Goal: Task Accomplishment & Management: Use online tool/utility

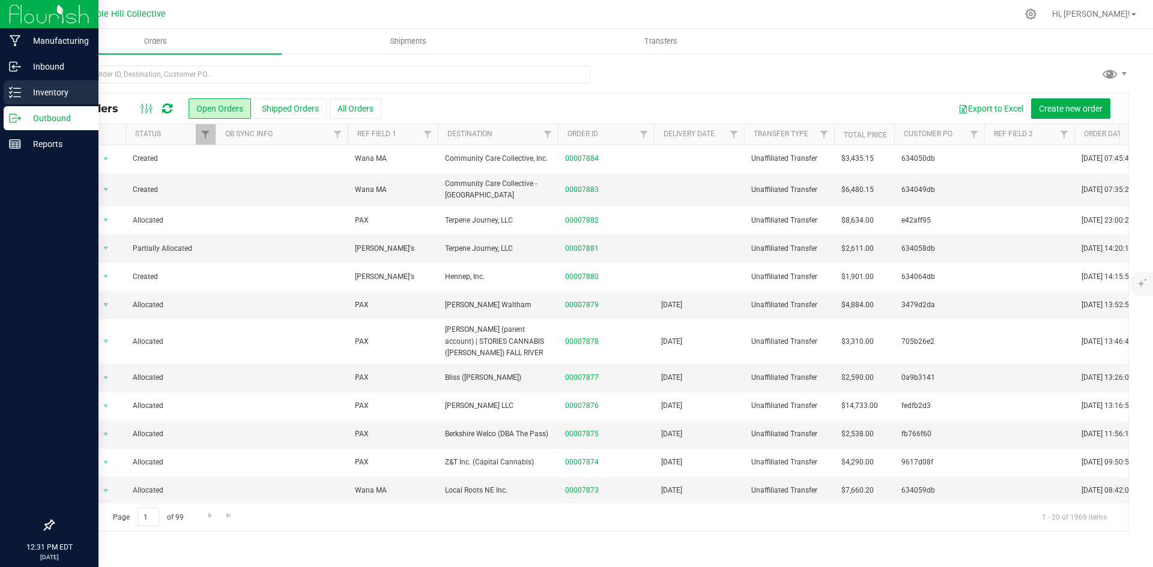
click at [18, 91] on icon at bounding box center [15, 92] width 12 height 12
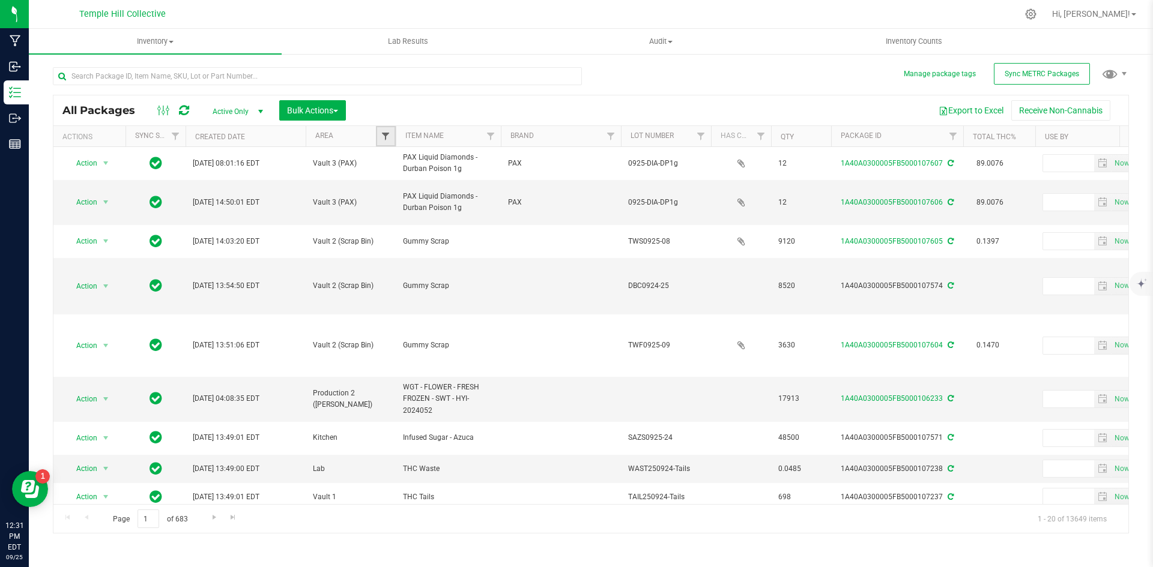
click at [381, 136] on span "Filter" at bounding box center [386, 137] width 10 height 10
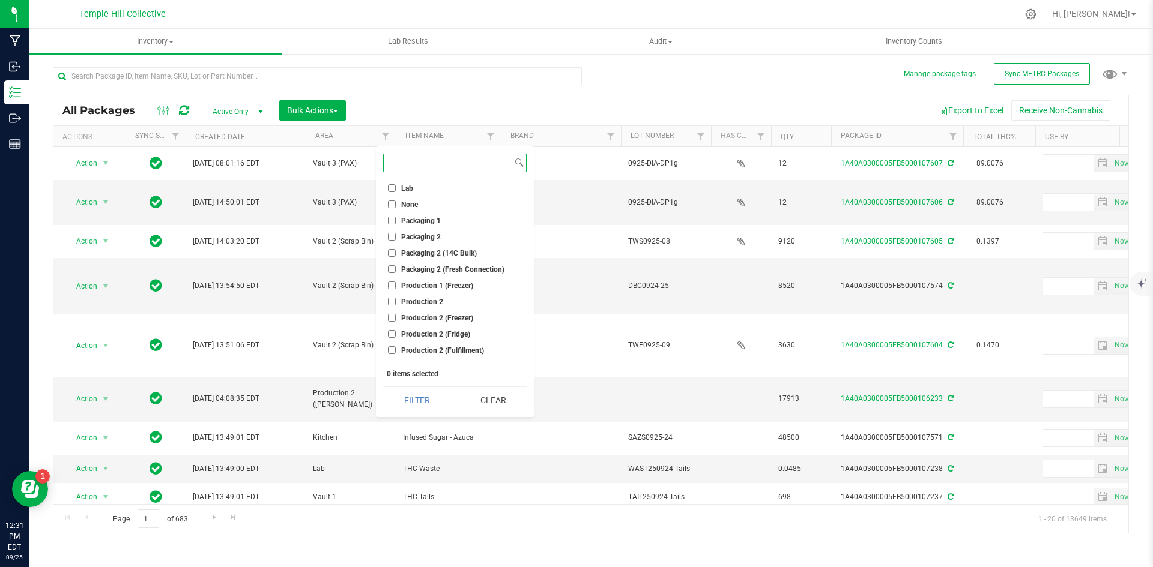
scroll to position [104, 0]
click at [447, 337] on li "Production 2 (Fulfillment)" at bounding box center [455, 342] width 144 height 13
click at [390, 341] on input "Production 2 (Fulfillment)" at bounding box center [392, 343] width 8 height 8
checkbox input "true"
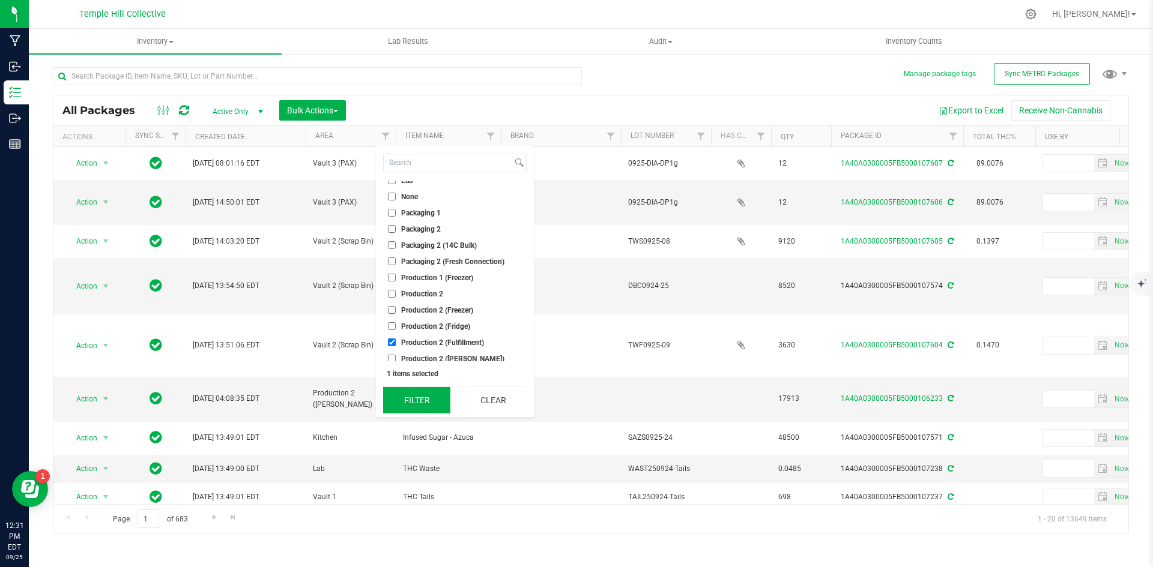
click at [423, 395] on button "Filter" at bounding box center [416, 400] width 67 height 26
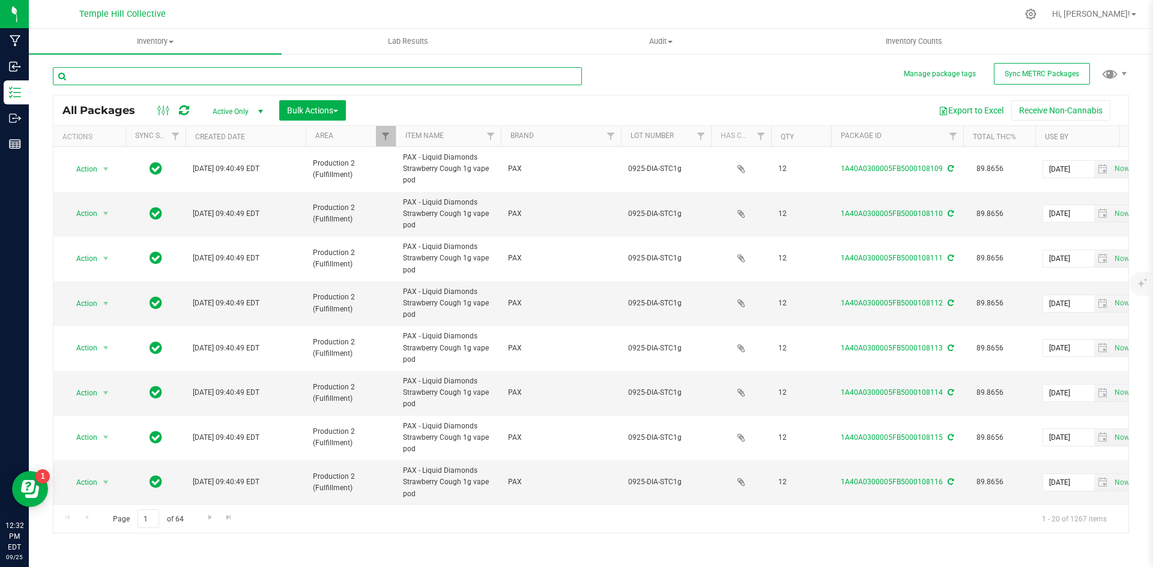
click at [216, 80] on input "text" at bounding box center [317, 76] width 529 height 18
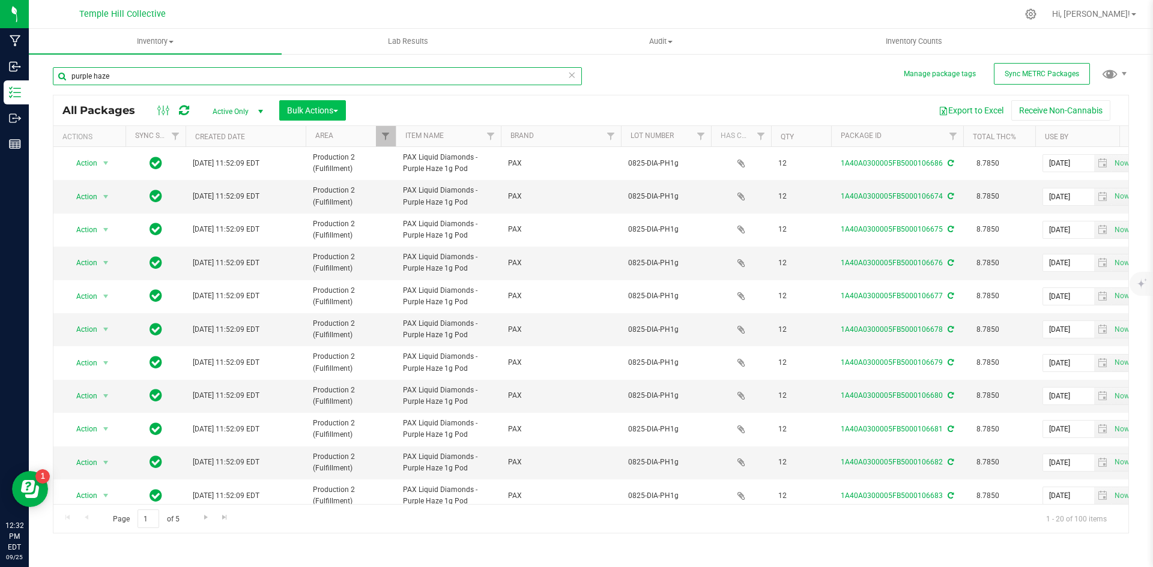
type input "purple haze"
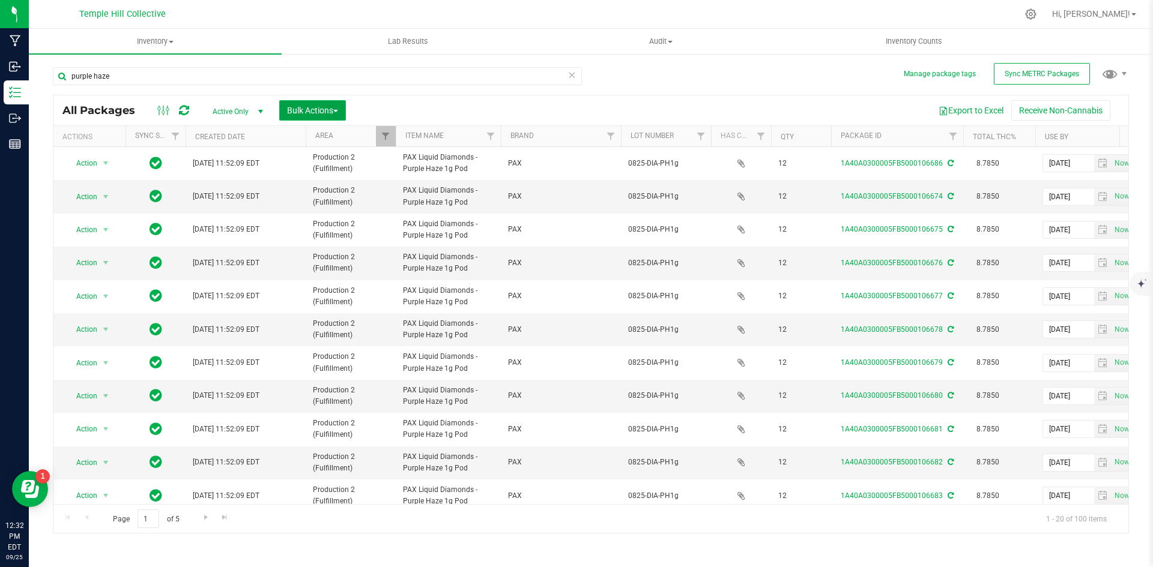
click at [307, 117] on button "Bulk Actions" at bounding box center [312, 110] width 67 height 20
click at [317, 226] on span "Lock/Unlock packages" at bounding box center [327, 226] width 82 height 10
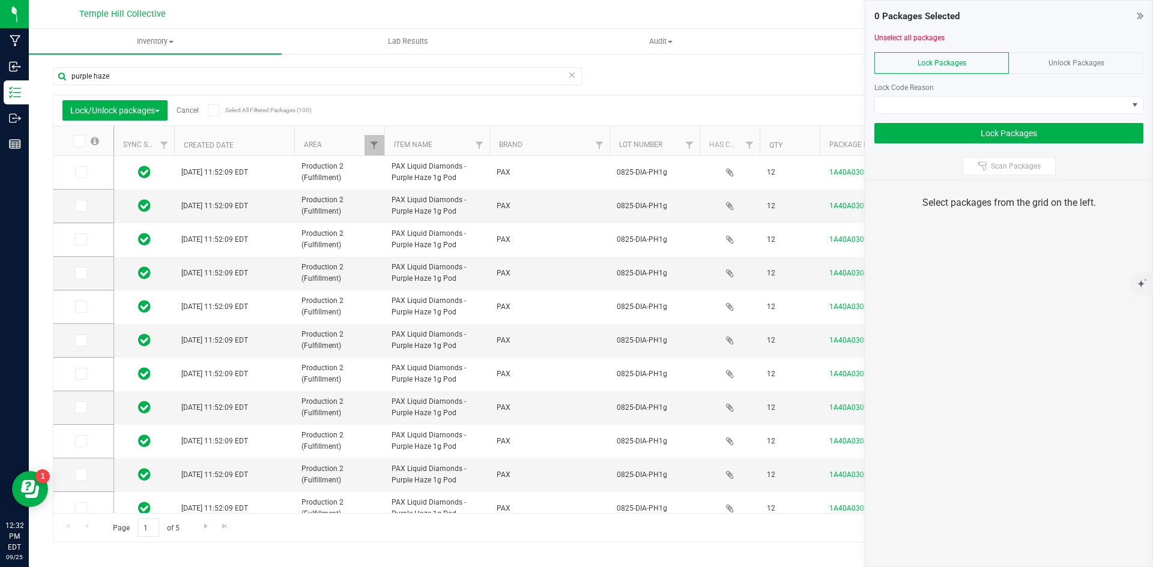
type input "[DATE]"
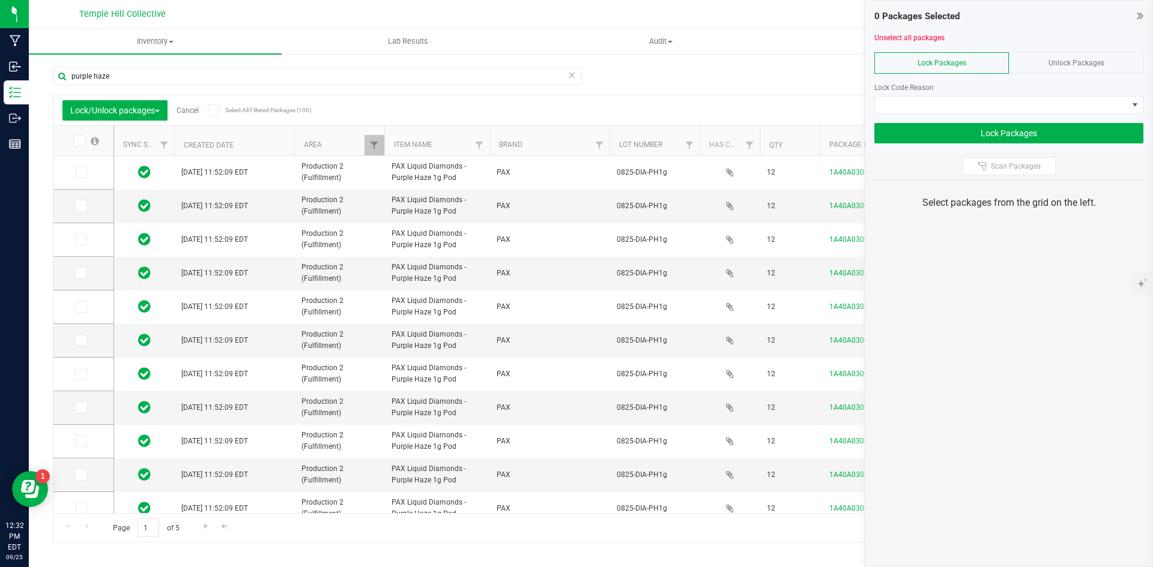
type input "[DATE]"
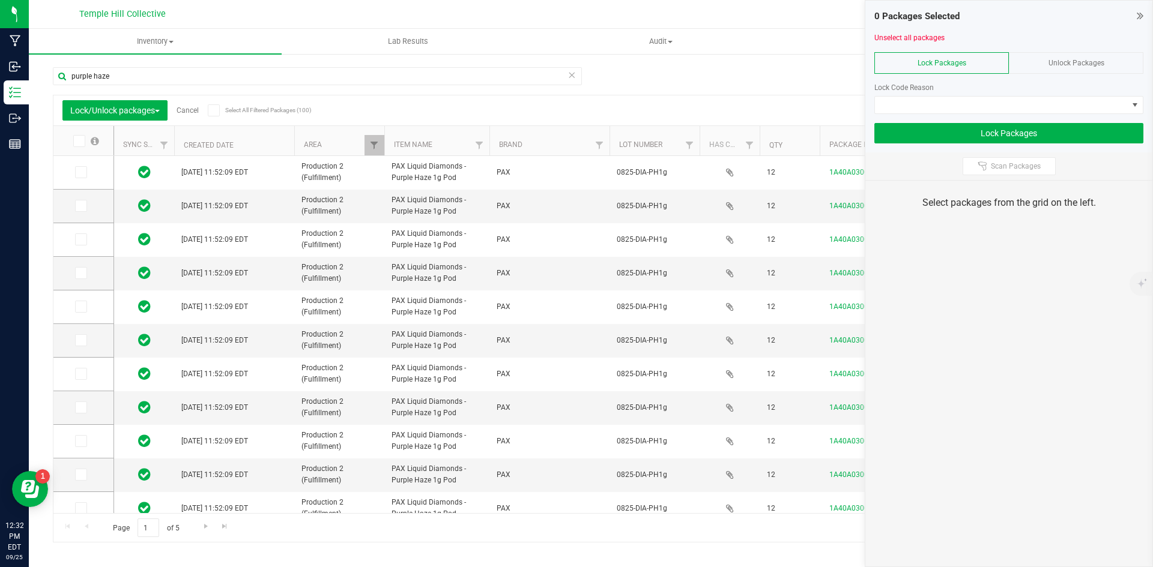
type input "[DATE]"
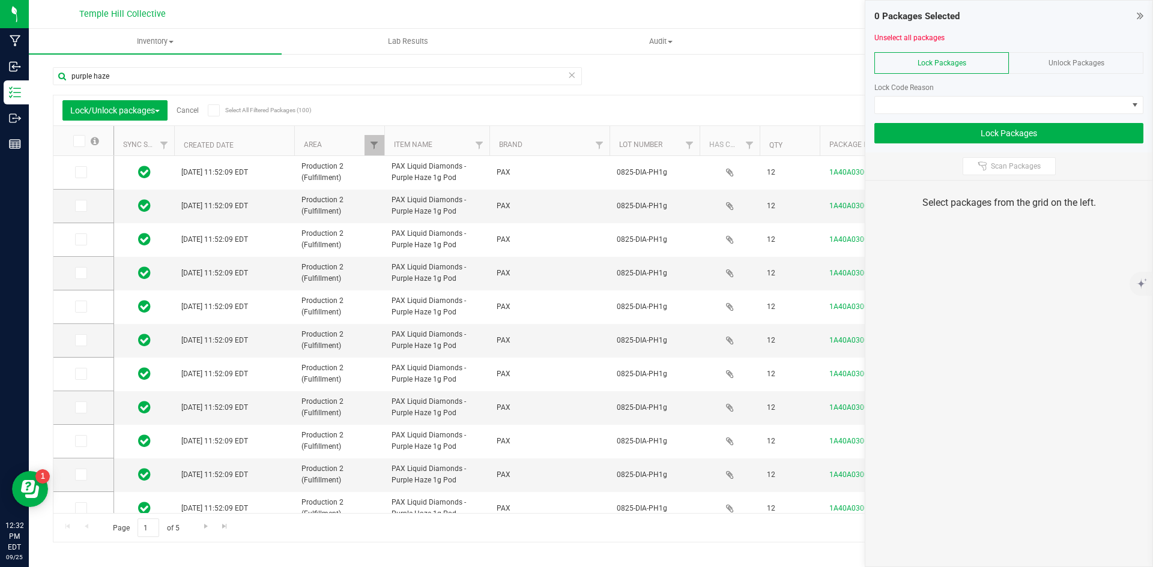
type input "[DATE]"
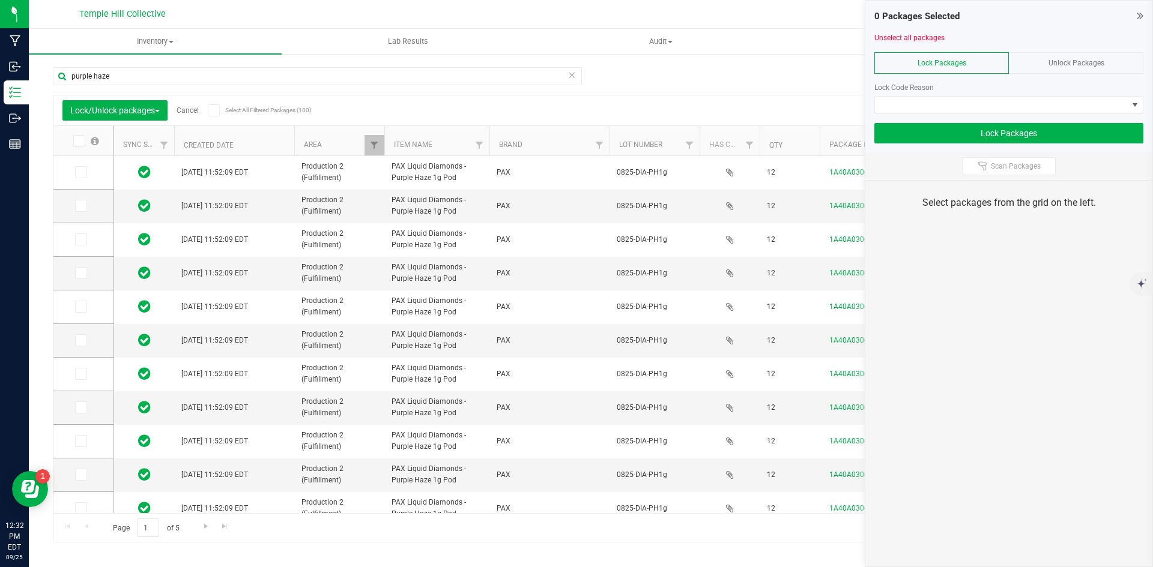
click at [187, 109] on link "Cancel" at bounding box center [188, 110] width 22 height 8
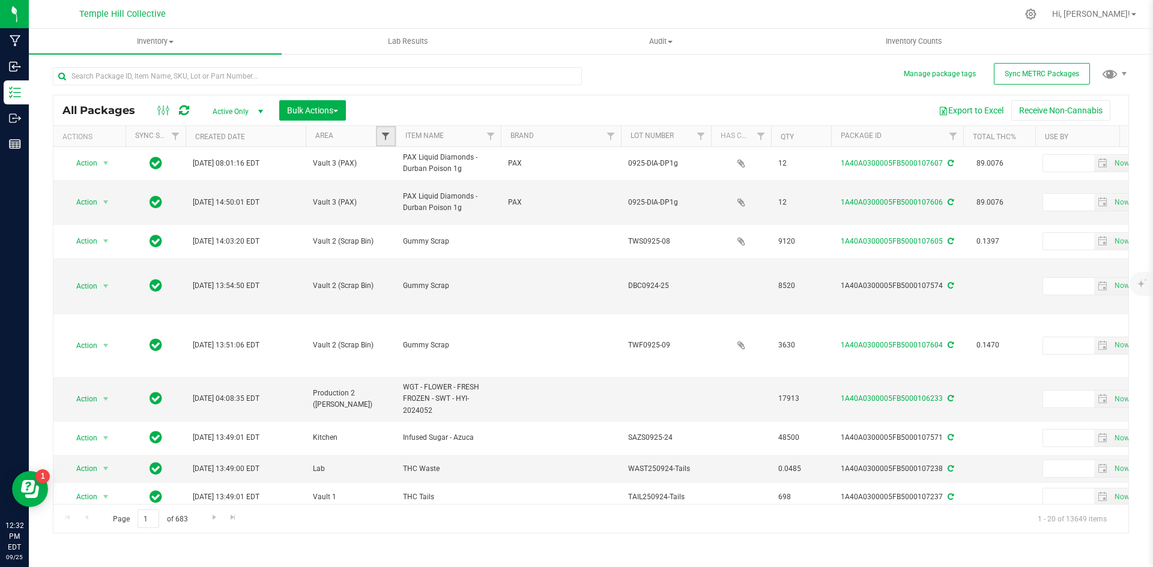
click at [390, 132] on link "Filter" at bounding box center [386, 136] width 20 height 20
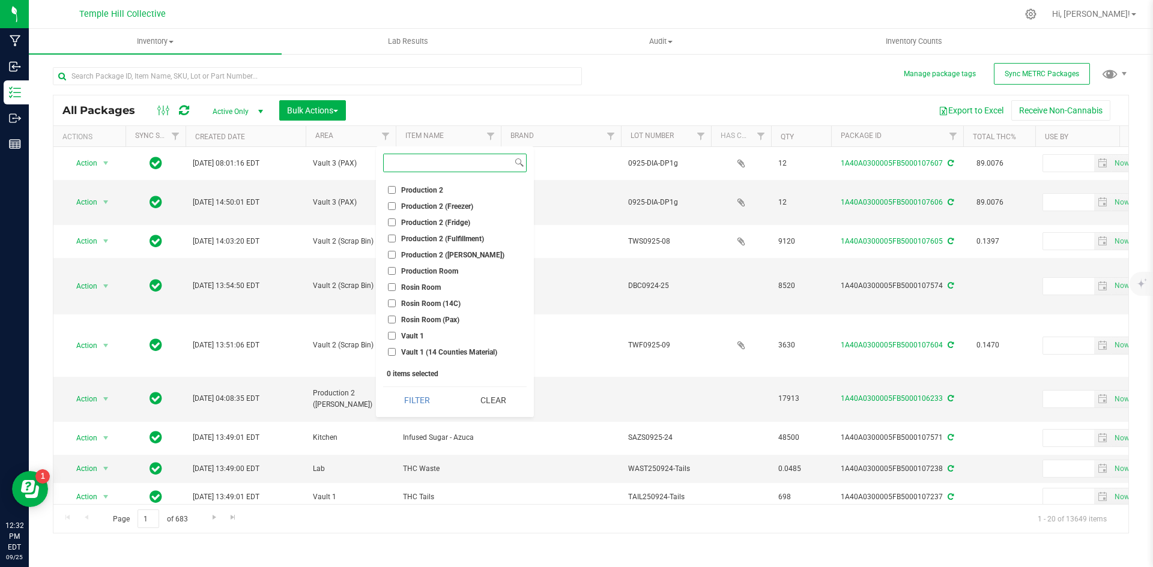
scroll to position [180, 0]
drag, startPoint x: 455, startPoint y: 266, endPoint x: 444, endPoint y: 319, distance: 53.9
click at [454, 266] on span "Production 2 (Fulfillment)" at bounding box center [442, 267] width 83 height 7
click at [396, 266] on input "Production 2 (Fulfillment)" at bounding box center [392, 267] width 8 height 8
checkbox input "true"
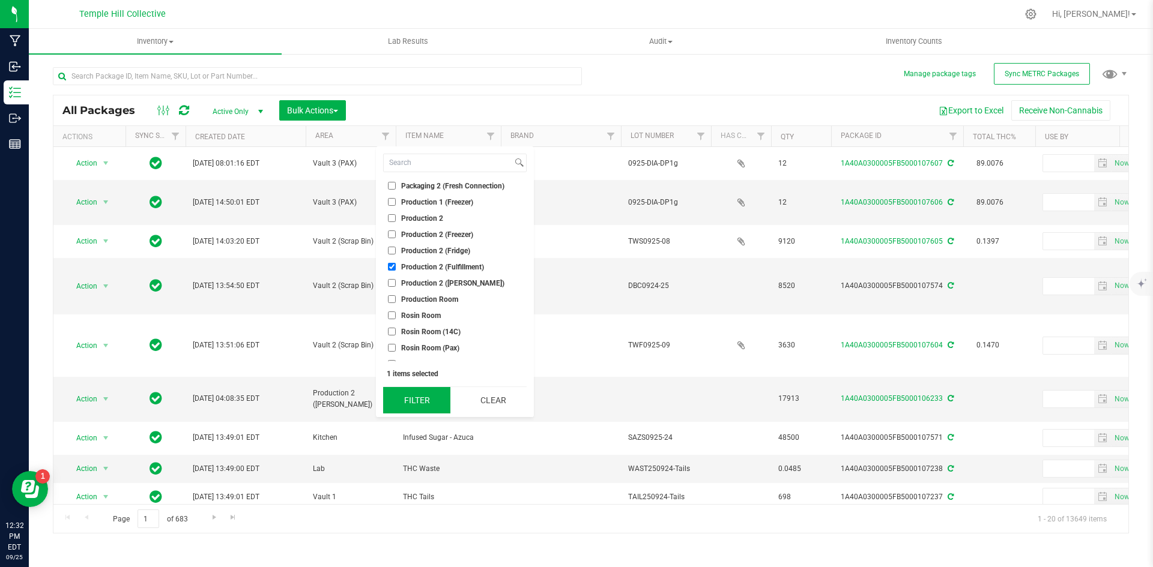
click at [417, 396] on button "Filter" at bounding box center [416, 400] width 67 height 26
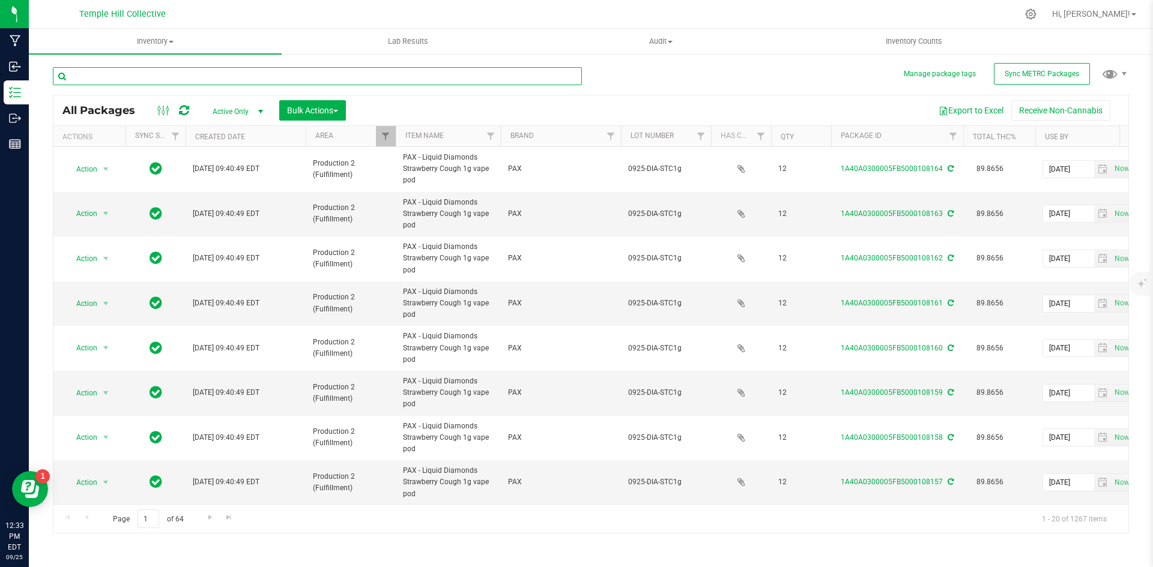
click at [208, 74] on input "text" at bounding box center [317, 76] width 529 height 18
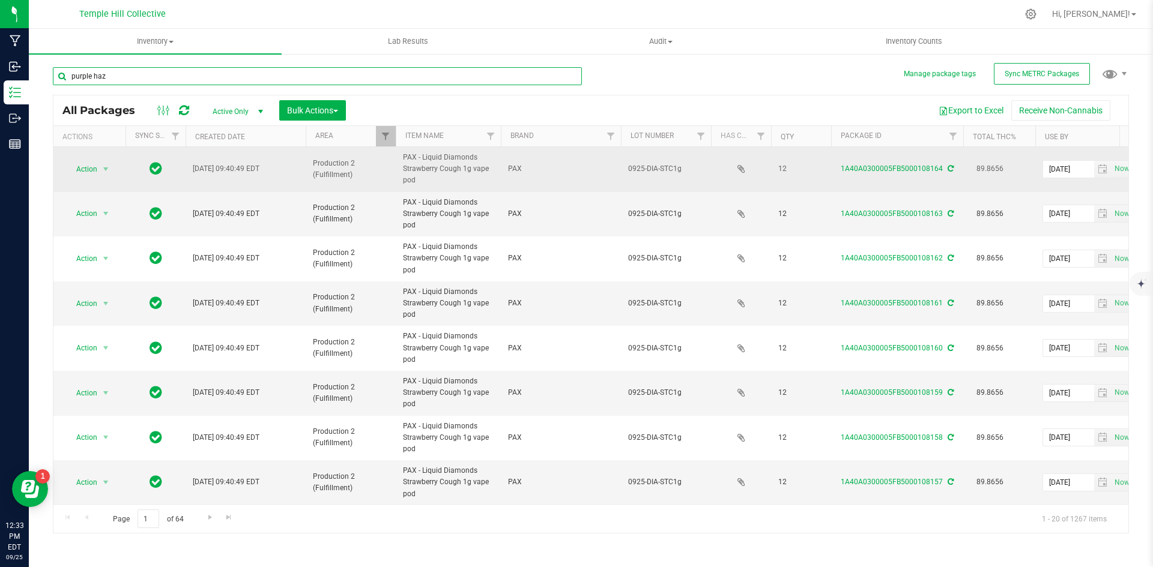
type input "purple haze"
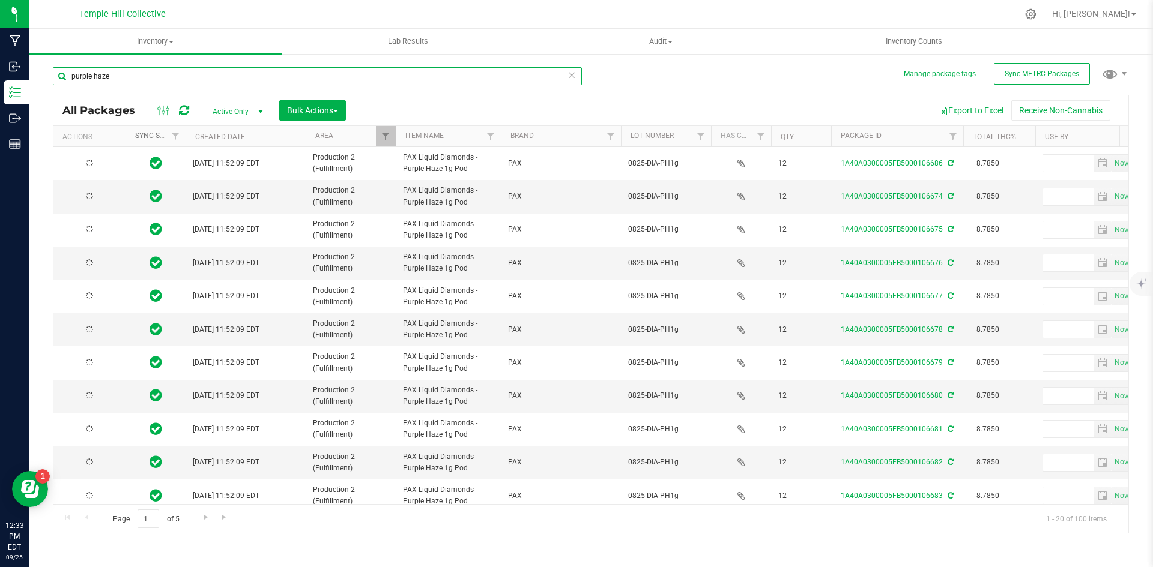
type input "[DATE]"
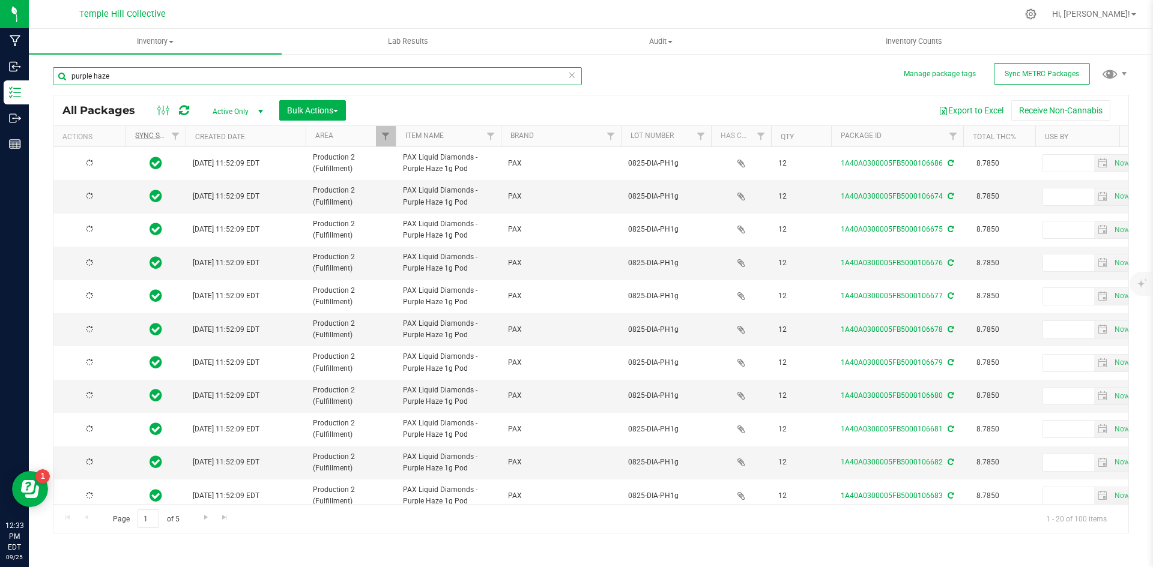
type input "[DATE]"
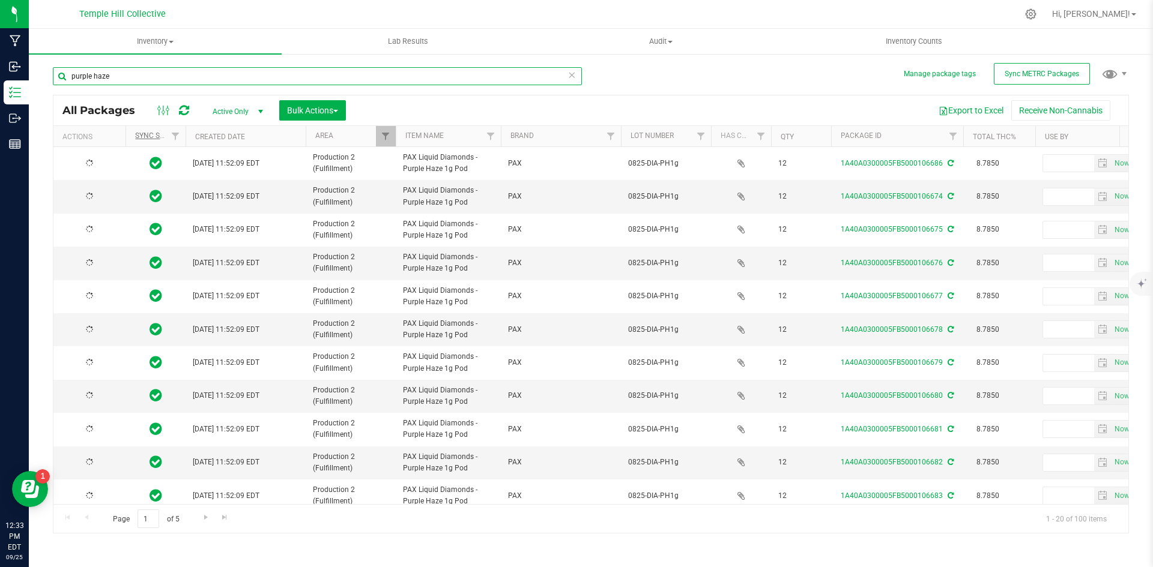
type input "[DATE]"
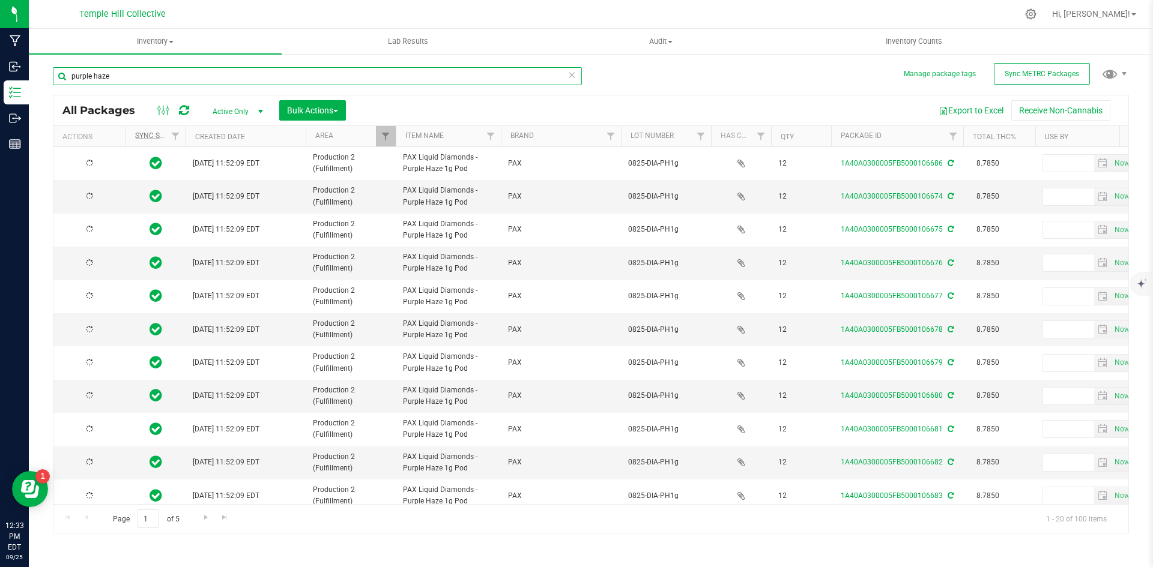
type input "[DATE]"
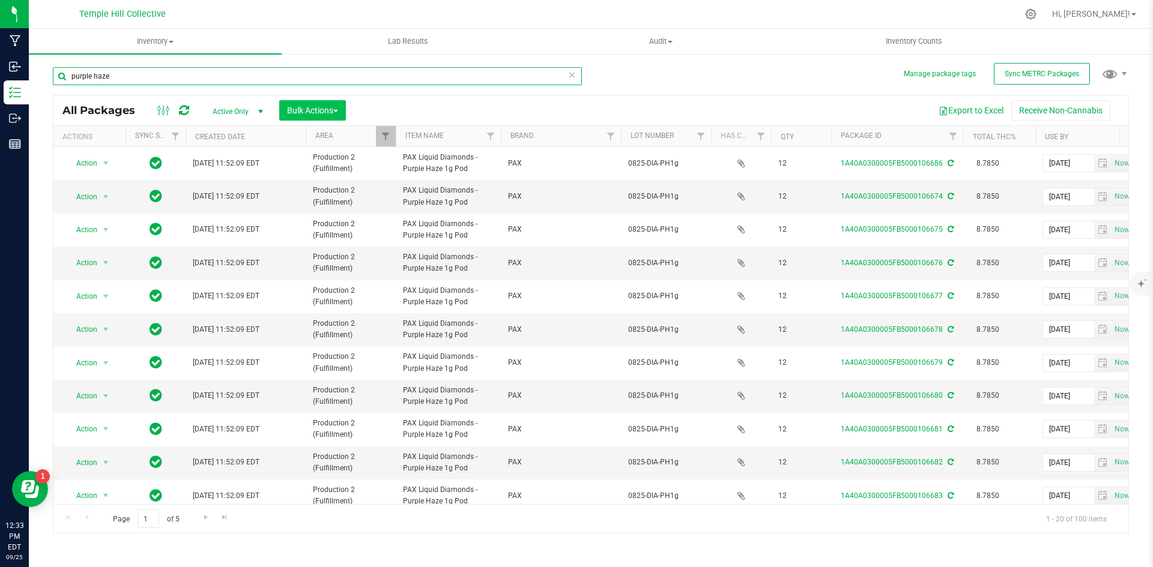
type input "purple haze"
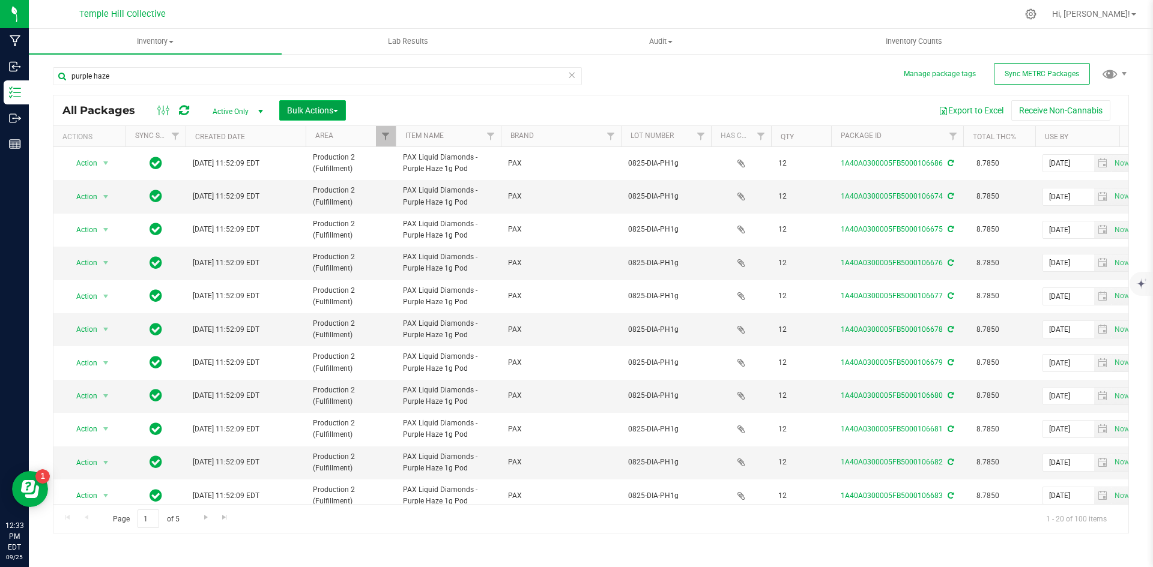
click at [318, 101] on button "Bulk Actions" at bounding box center [312, 110] width 67 height 20
click at [319, 195] on li "Locate packages" at bounding box center [337, 206] width 117 height 22
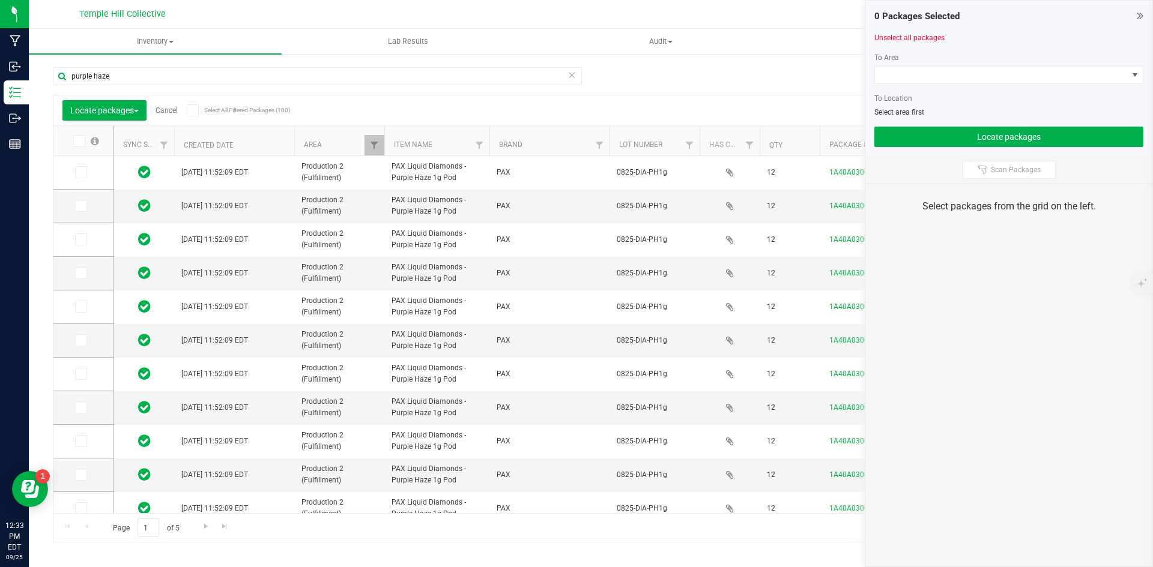
click at [192, 110] on icon at bounding box center [193, 110] width 8 height 0
click at [0, 0] on input "Select All Filtered Packages (100)" at bounding box center [0, 0] width 0 height 0
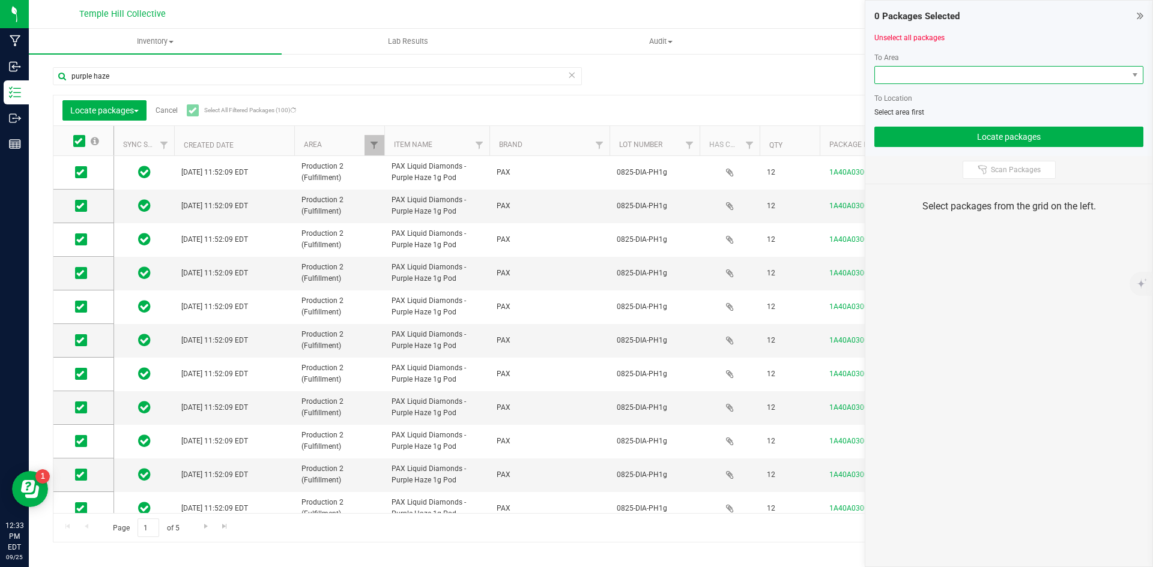
click at [962, 77] on span at bounding box center [1001, 75] width 253 height 17
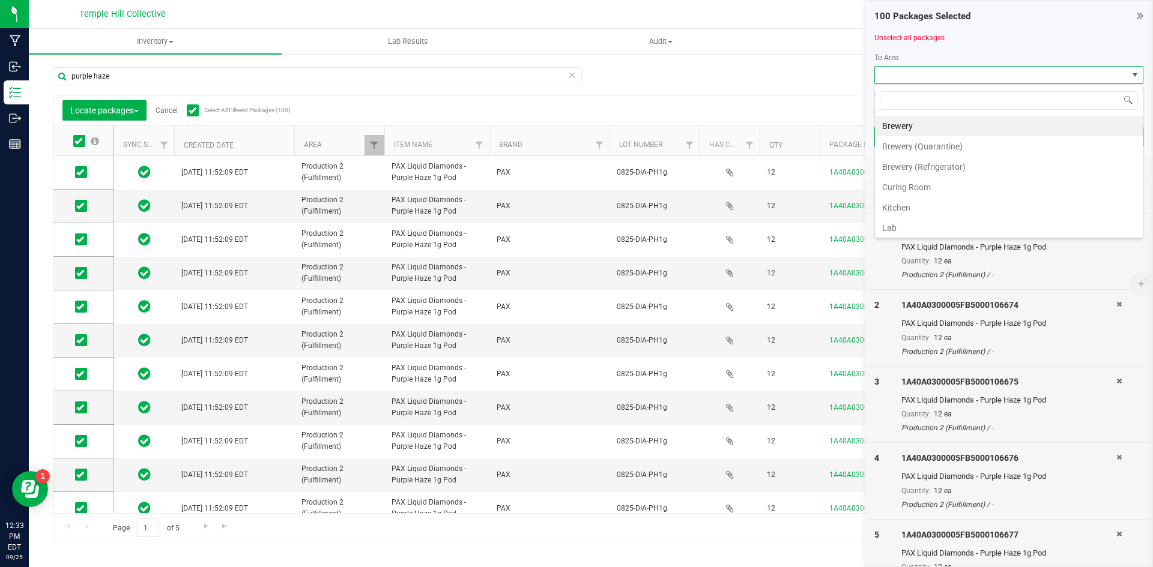
scroll to position [656, 0]
click at [922, 187] on li "Vault 3 (PAX)" at bounding box center [1009, 185] width 268 height 20
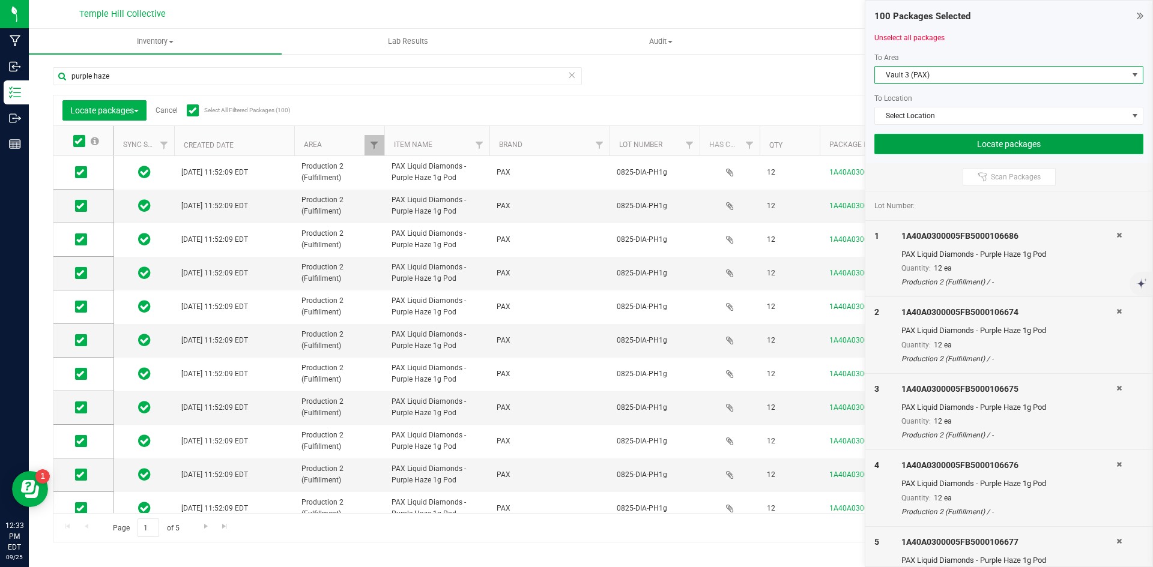
click at [955, 138] on button "Locate packages" at bounding box center [1008, 144] width 269 height 20
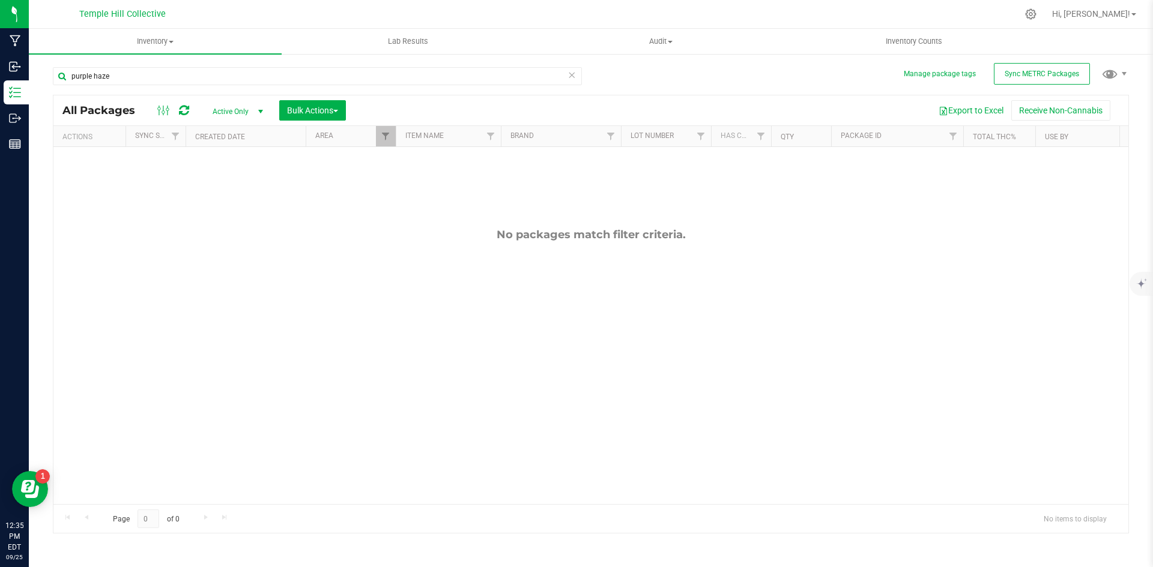
click at [569, 79] on icon at bounding box center [571, 74] width 8 height 14
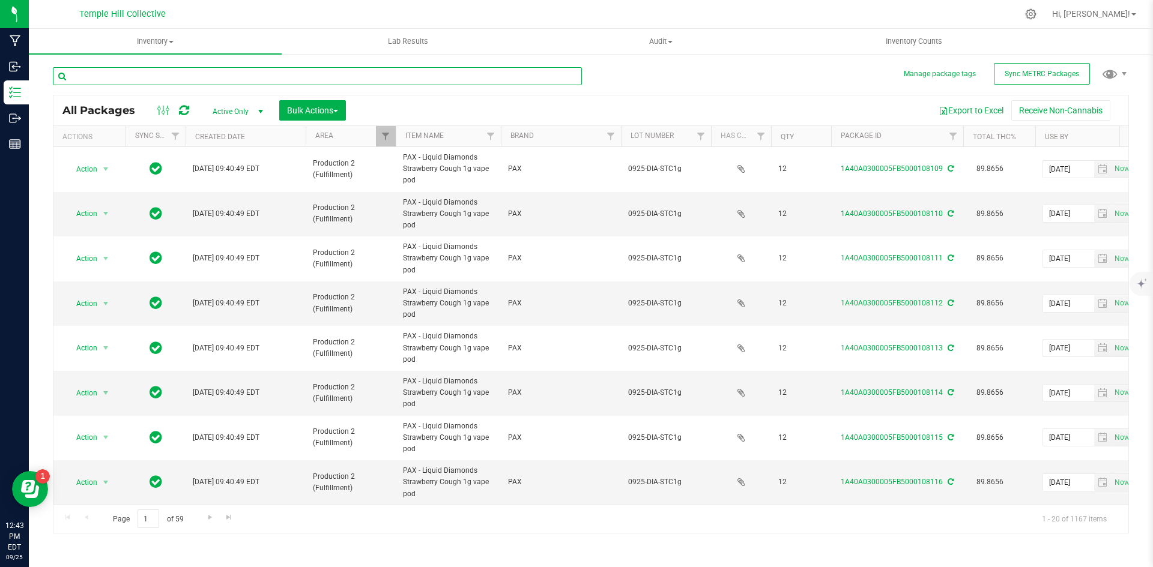
click at [573, 73] on input "text" at bounding box center [317, 76] width 529 height 18
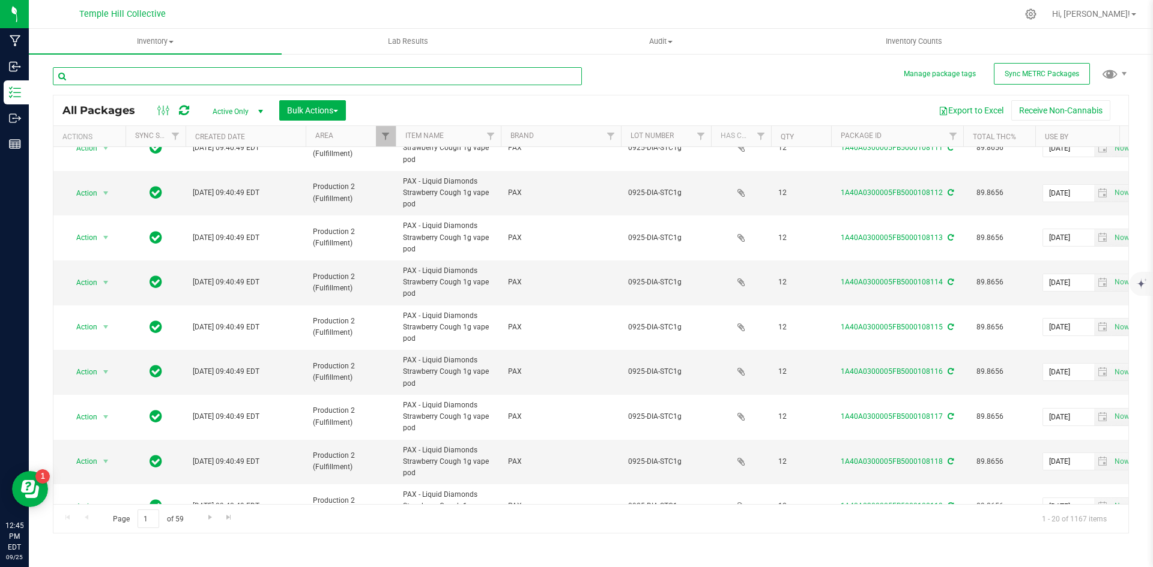
scroll to position [180, 0]
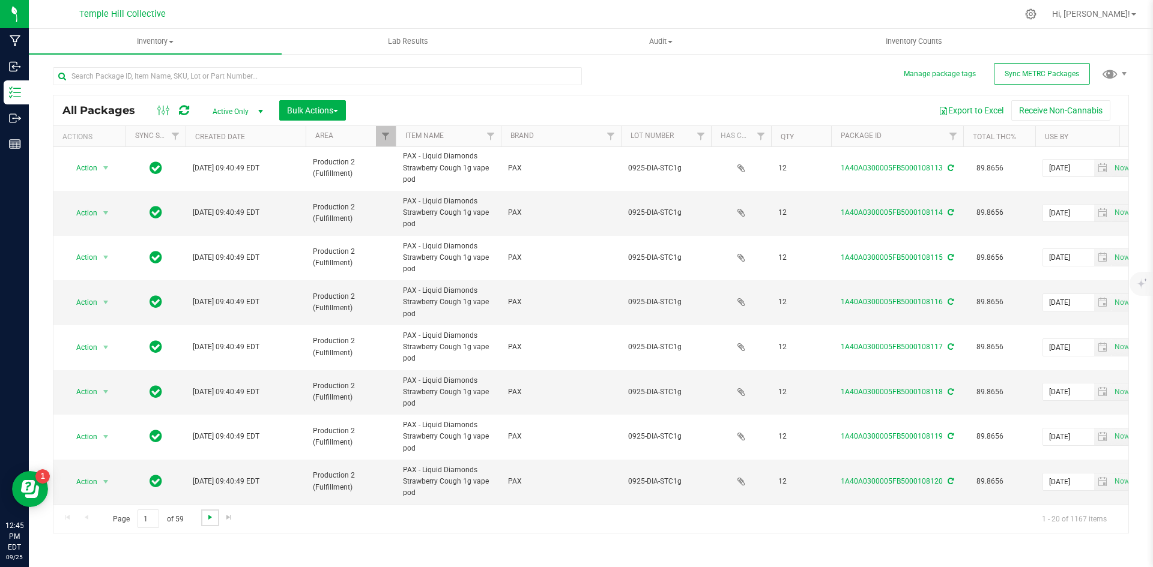
click at [205, 514] on span "Go to the next page" at bounding box center [210, 518] width 10 height 10
click at [228, 520] on span "Go to the last page" at bounding box center [229, 518] width 10 height 10
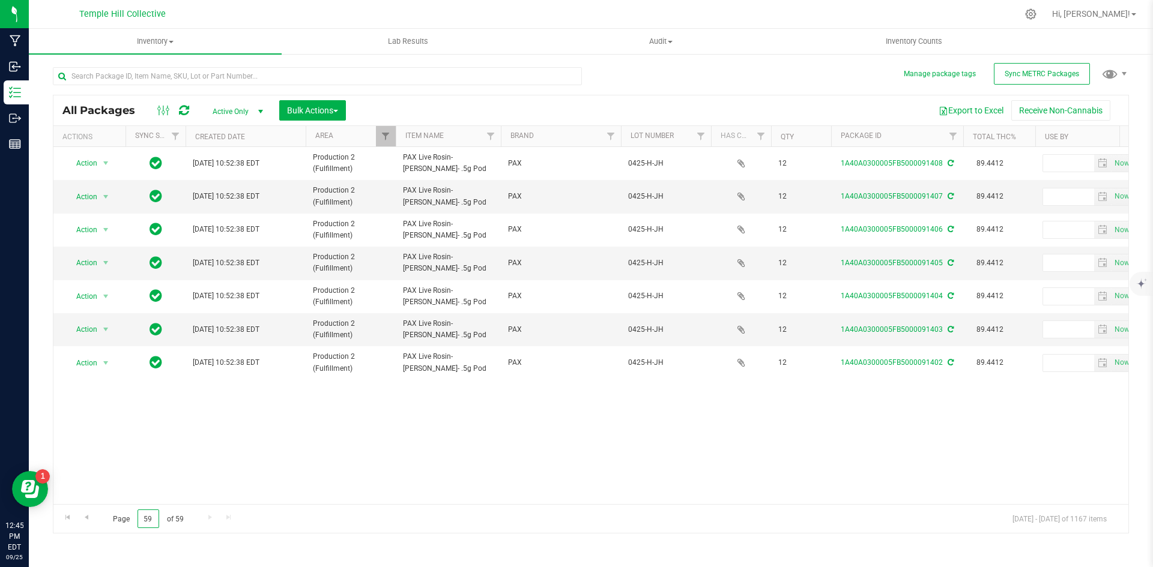
click at [154, 519] on input "59" at bounding box center [149, 519] width 22 height 19
type input "54"
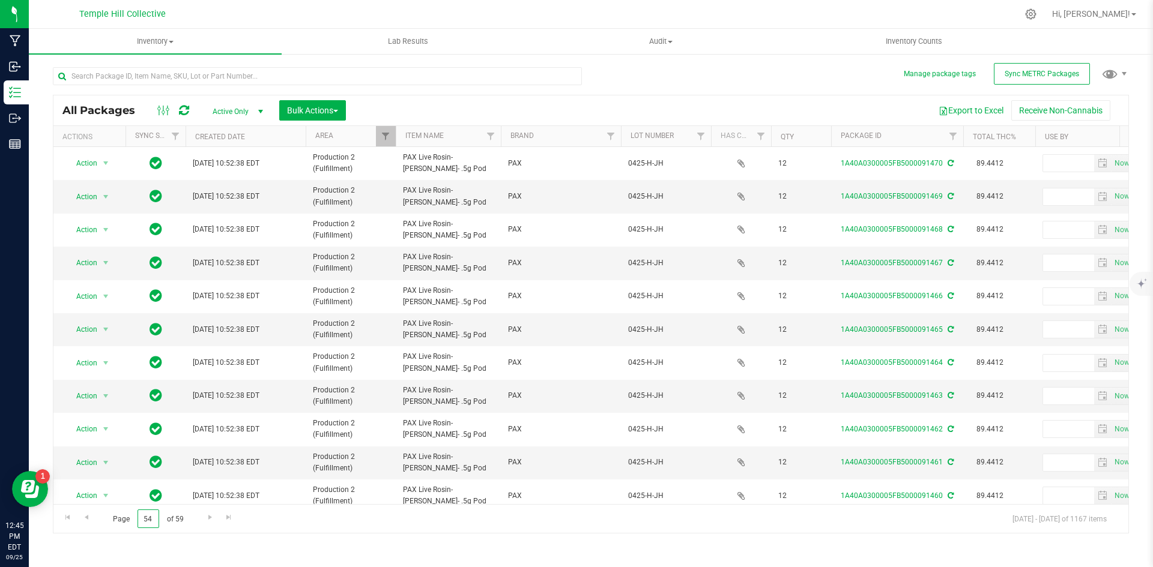
click at [154, 520] on input "54" at bounding box center [149, 519] width 22 height 19
type input "52"
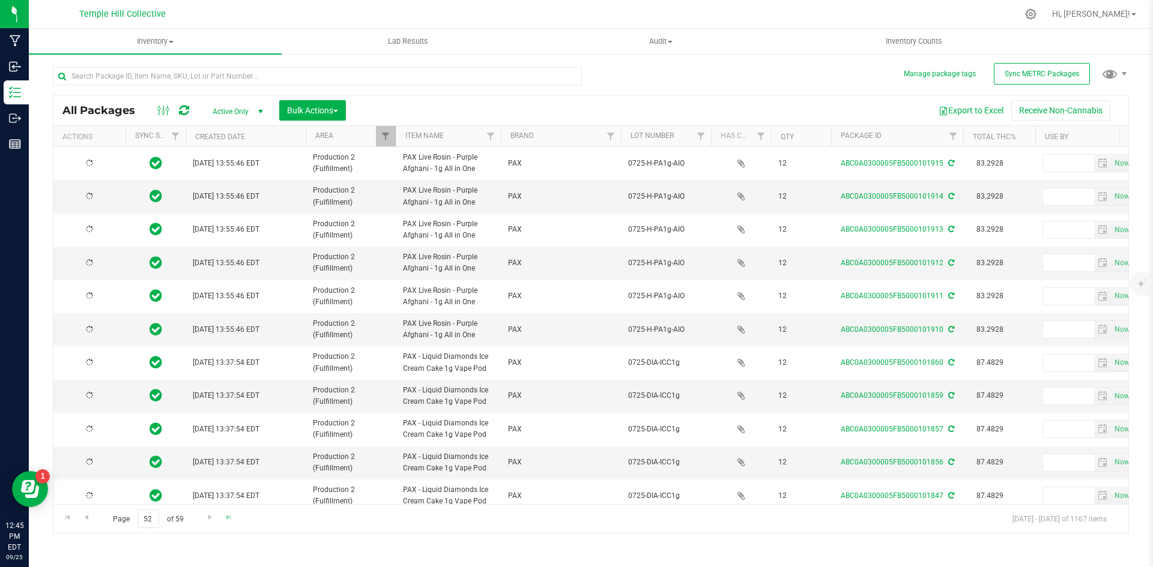
type input "[DATE]"
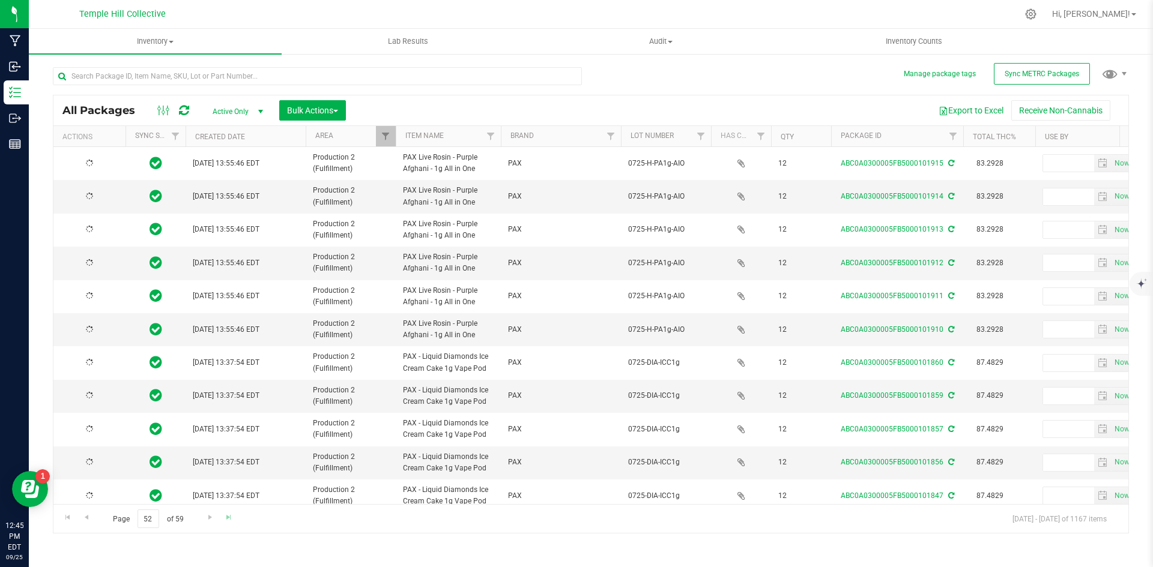
type input "[DATE]"
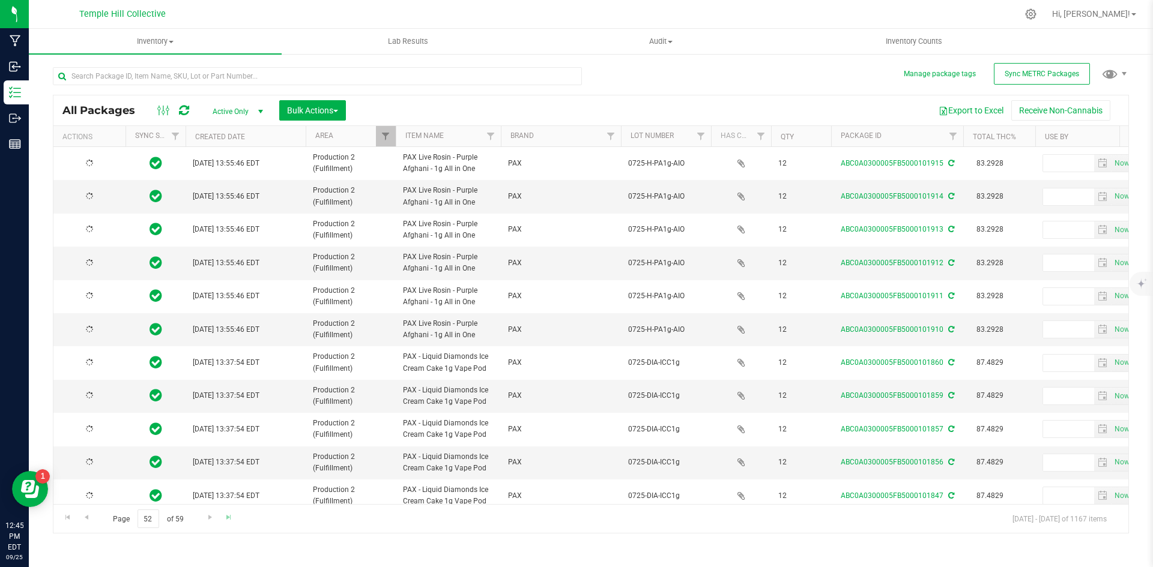
type input "[DATE]"
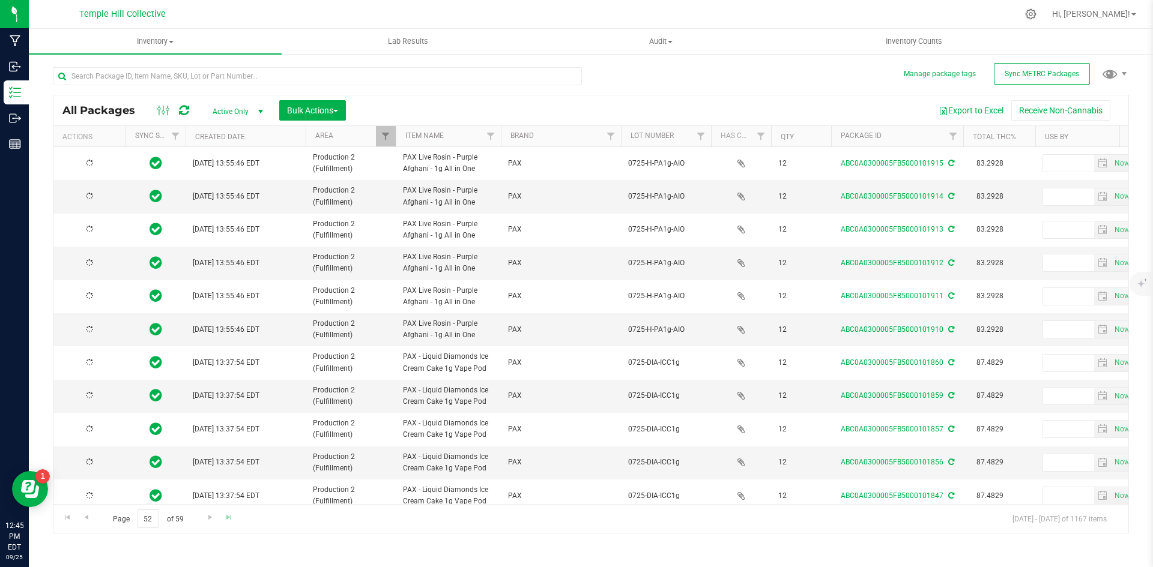
type input "[DATE]"
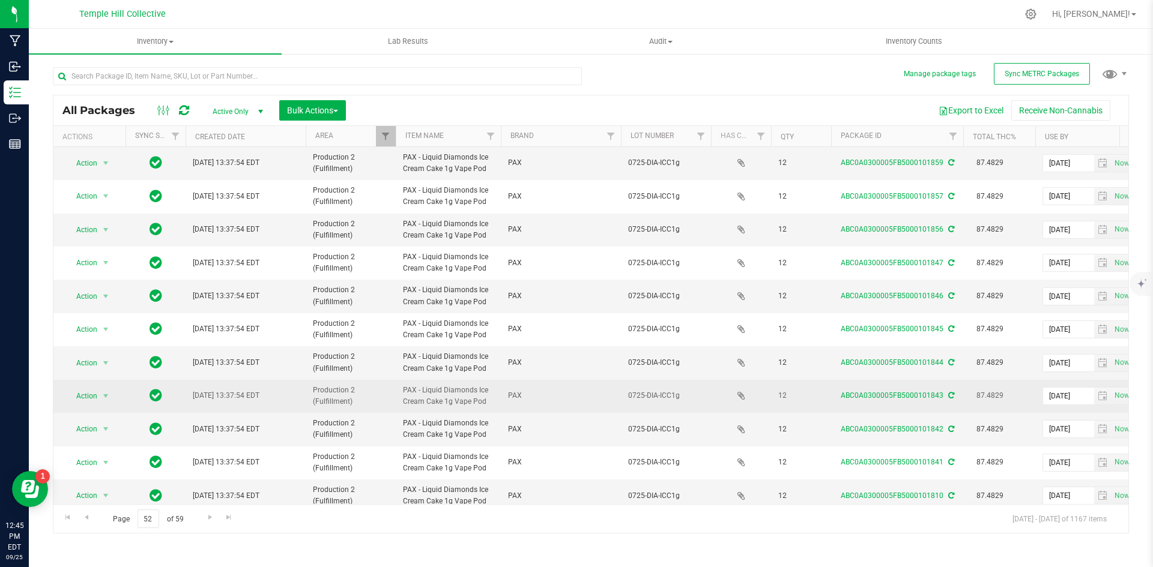
scroll to position [316, 0]
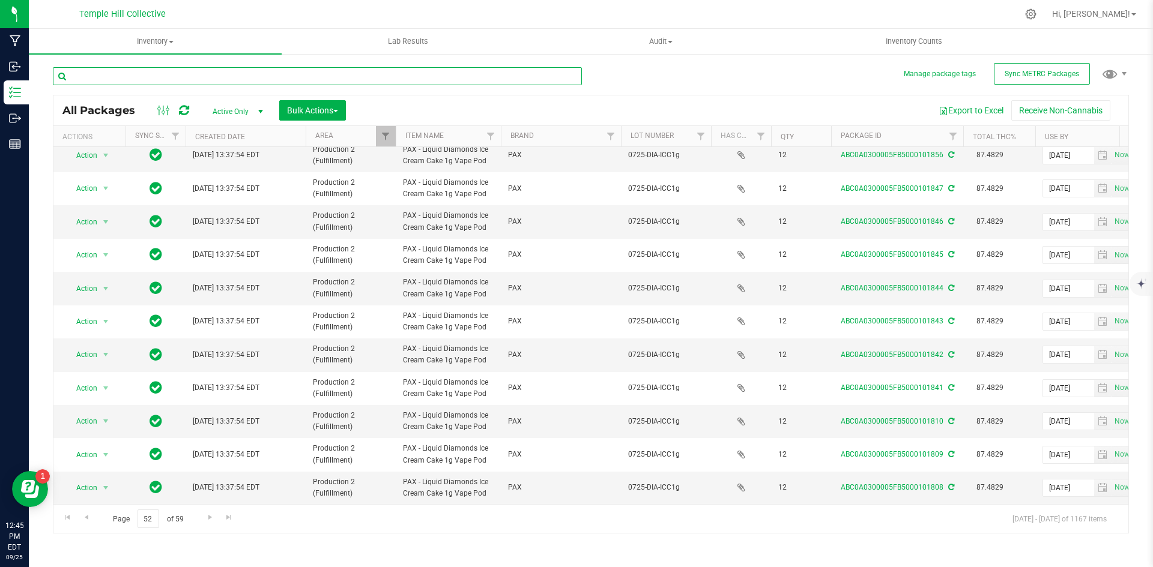
click at [178, 71] on input "text" at bounding box center [317, 76] width 529 height 18
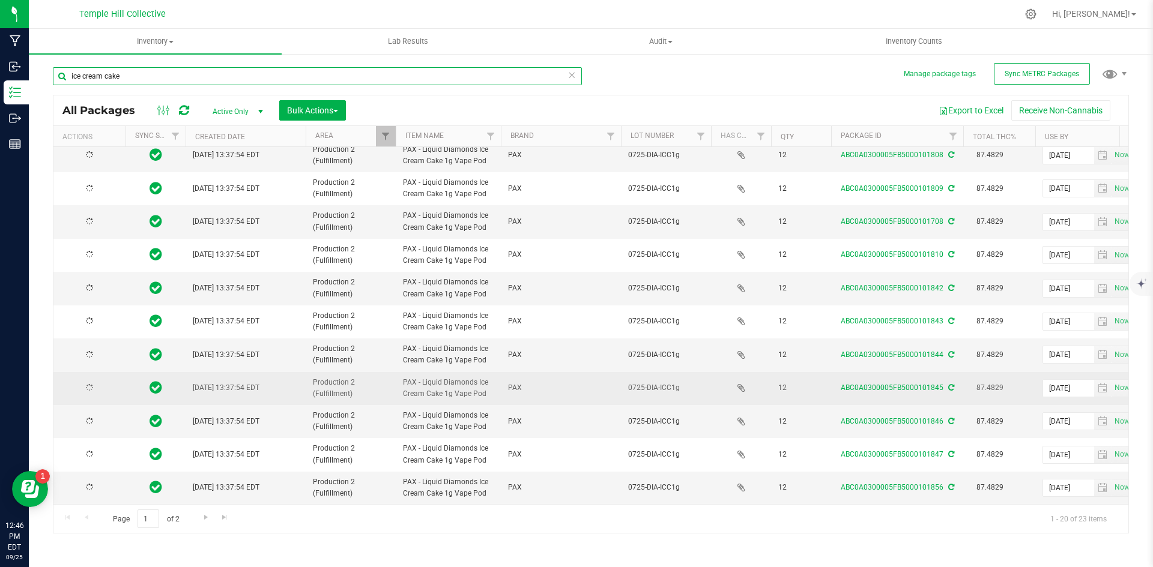
scroll to position [316, 0]
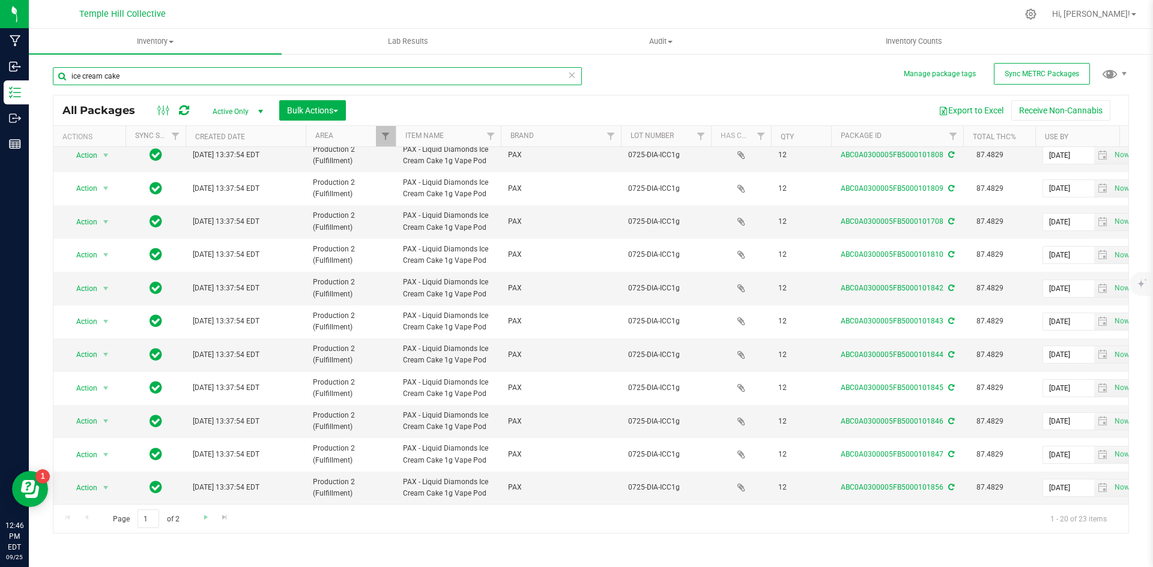
type input "ice cream cake"
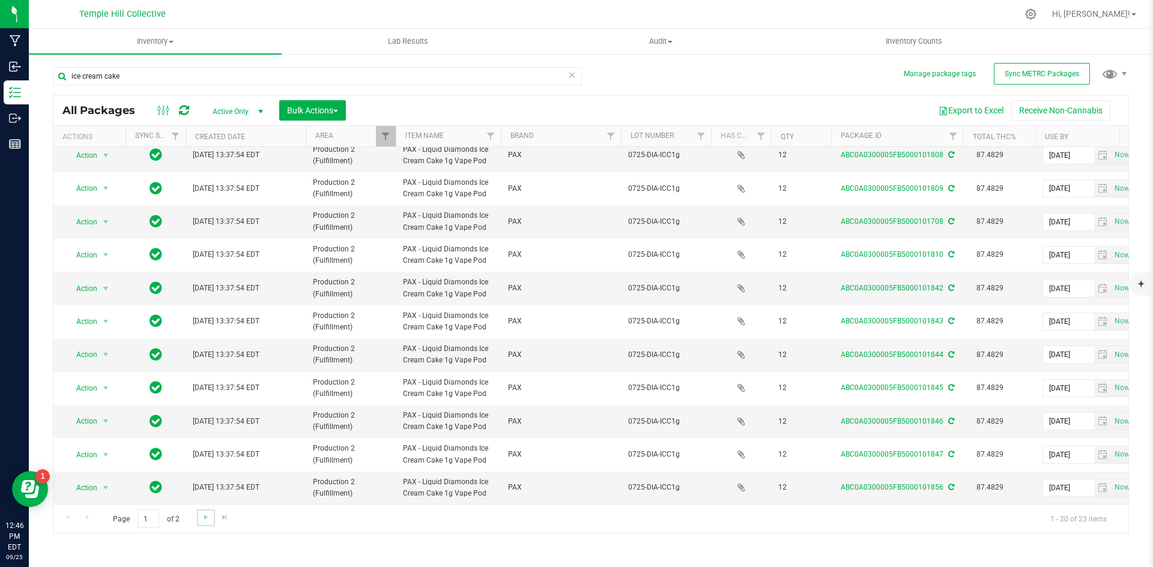
click at [199, 518] on link "Go to the next page" at bounding box center [205, 518] width 17 height 16
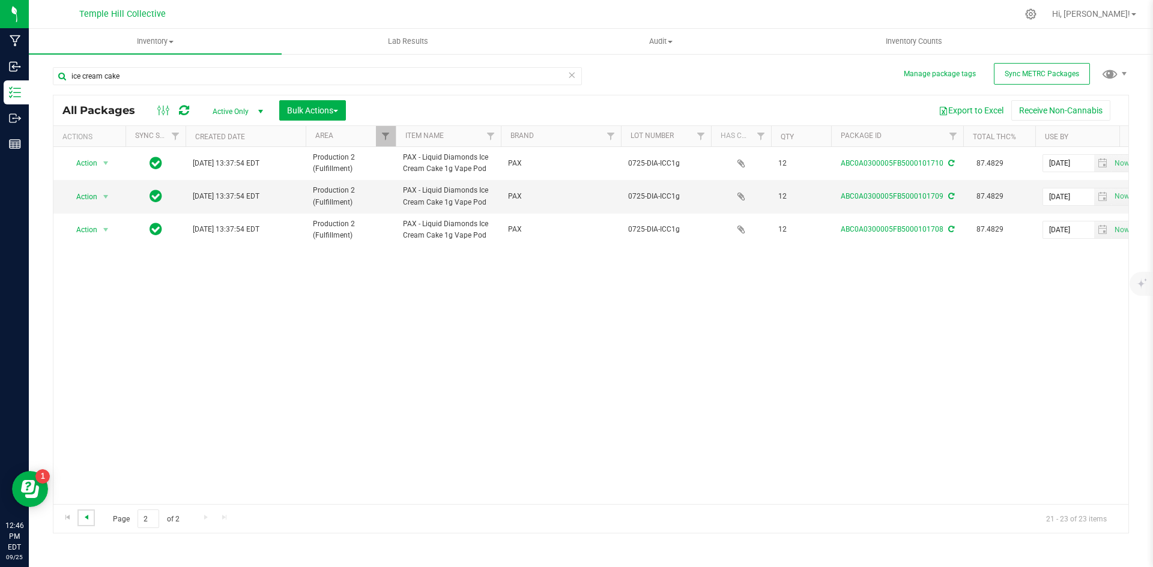
click at [85, 515] on span "Go to the previous page" at bounding box center [87, 518] width 10 height 10
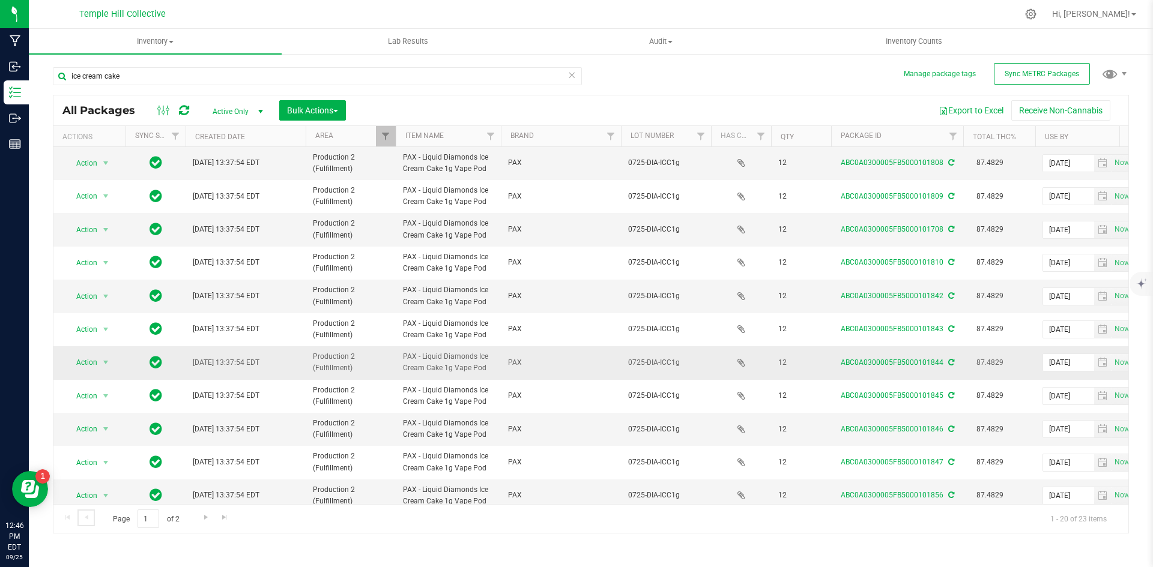
scroll to position [316, 0]
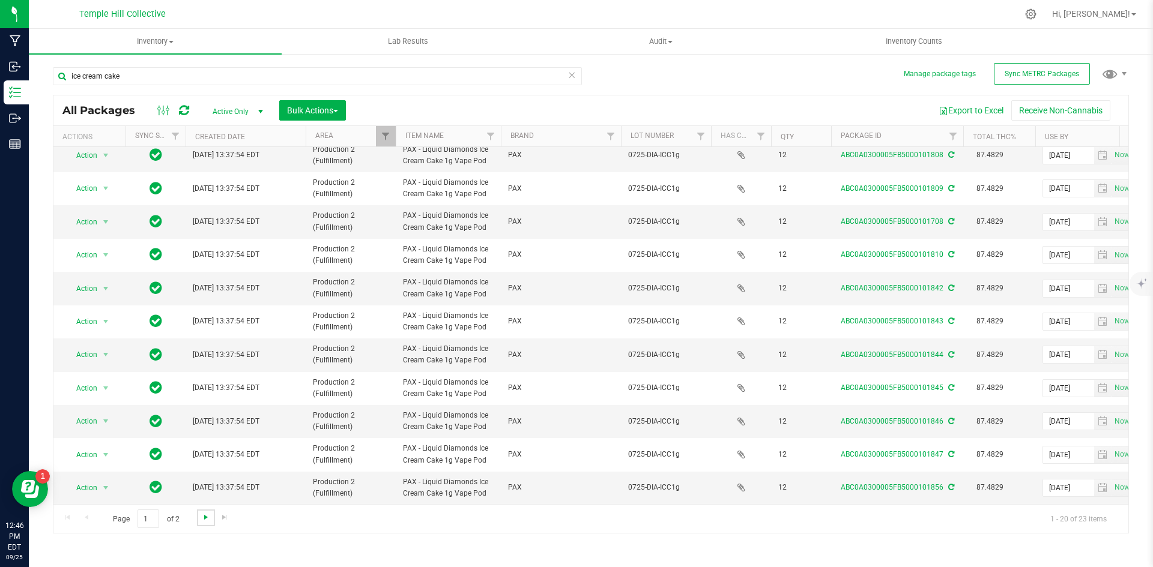
click at [205, 514] on span "Go to the next page" at bounding box center [206, 518] width 10 height 10
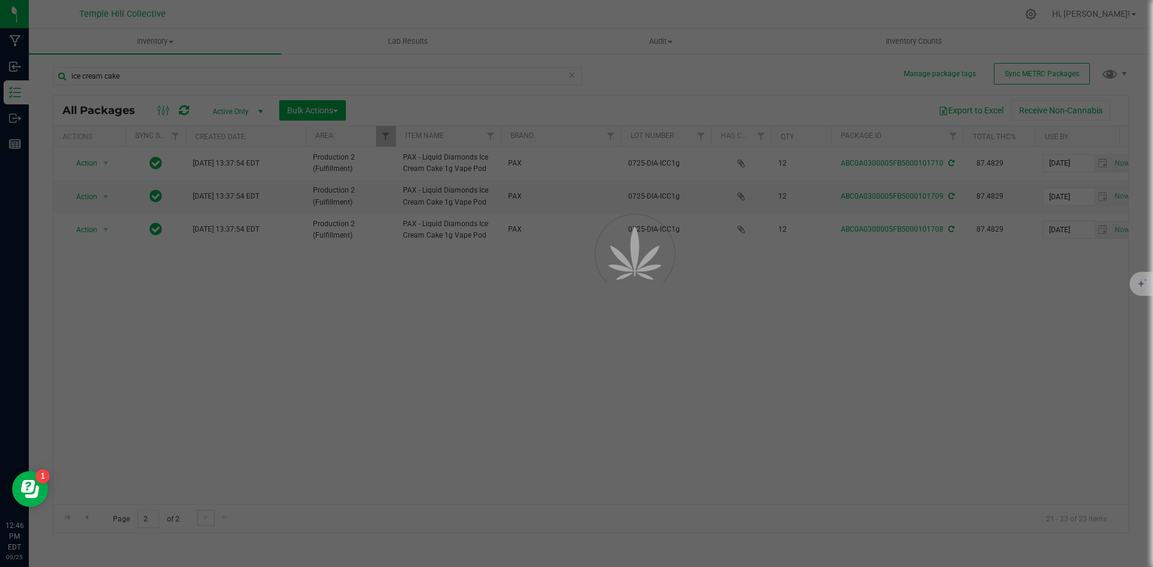
scroll to position [0, 0]
